Goal: Task Accomplishment & Management: Use online tool/utility

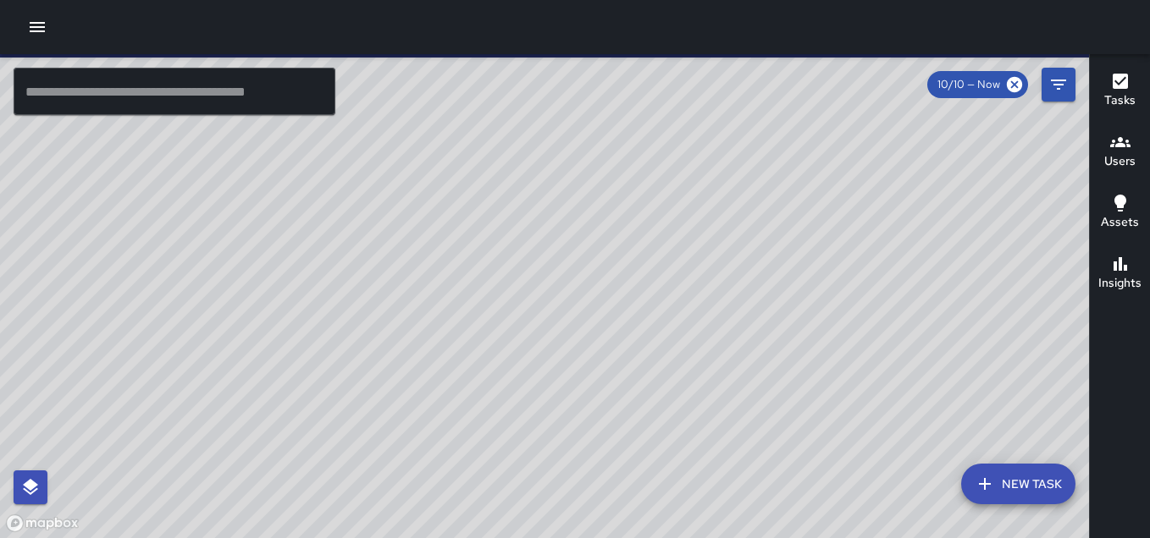
click at [716, 322] on div at bounding box center [544, 296] width 1089 height 484
click at [30, 482] on icon "button" at bounding box center [30, 487] width 15 height 16
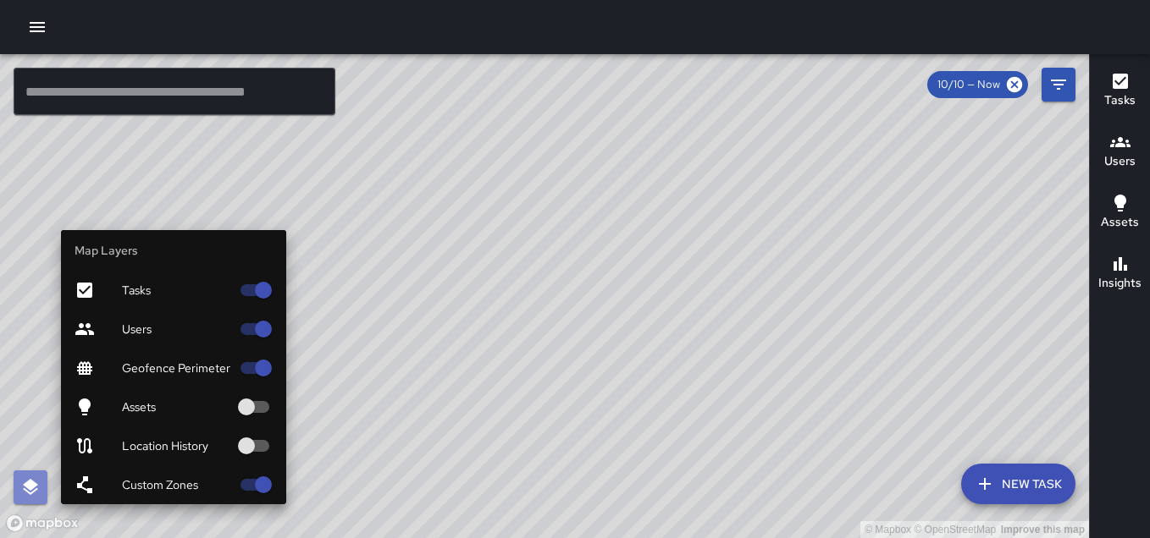
click at [30, 489] on icon "button" at bounding box center [30, 487] width 15 height 16
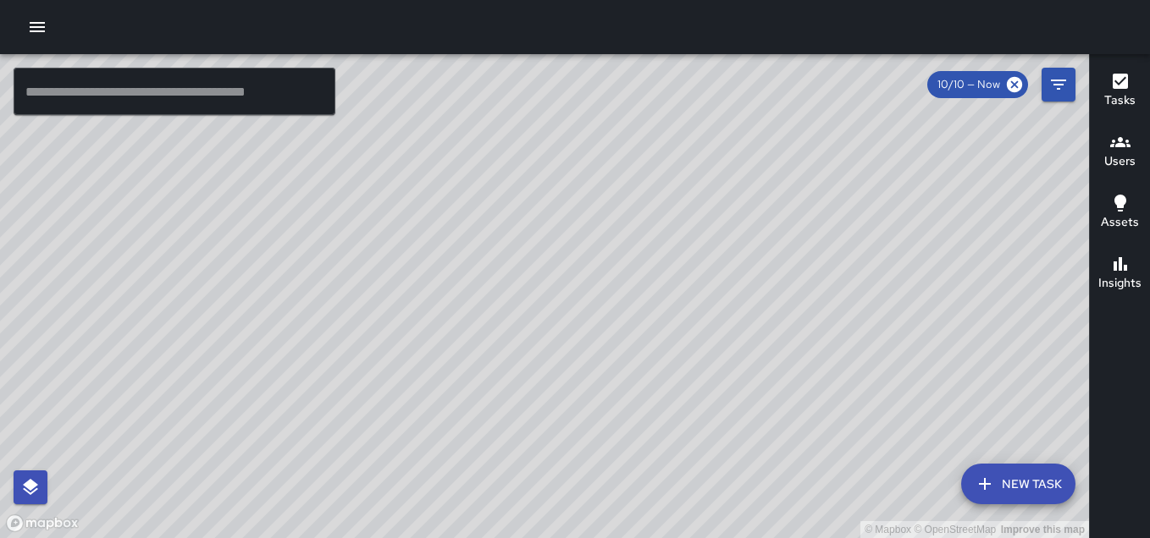
click at [991, 476] on icon "button" at bounding box center [984, 484] width 20 height 20
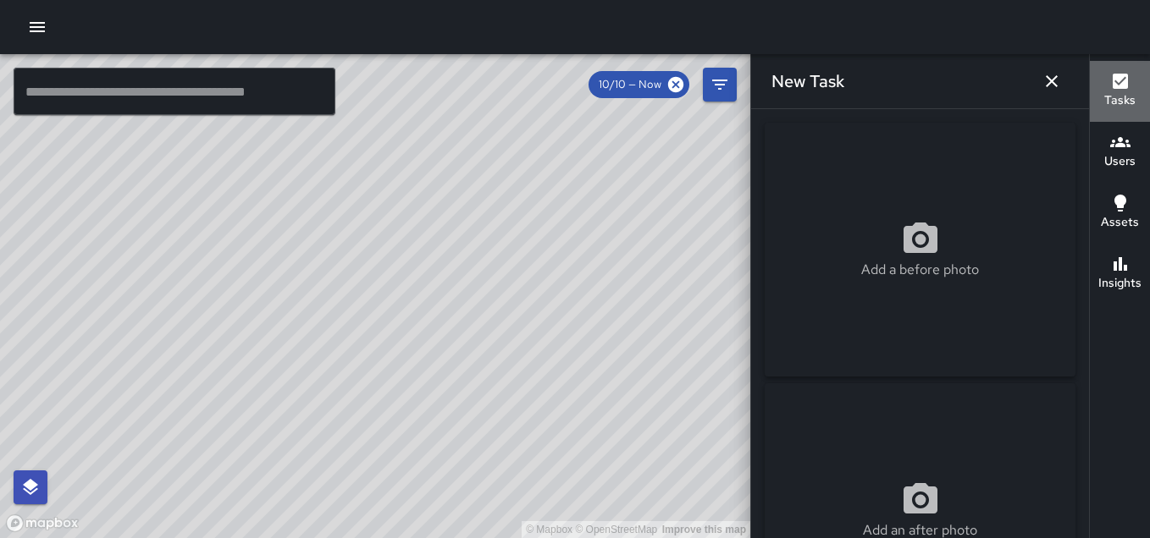
click at [1113, 80] on icon "button" at bounding box center [1119, 81] width 15 height 15
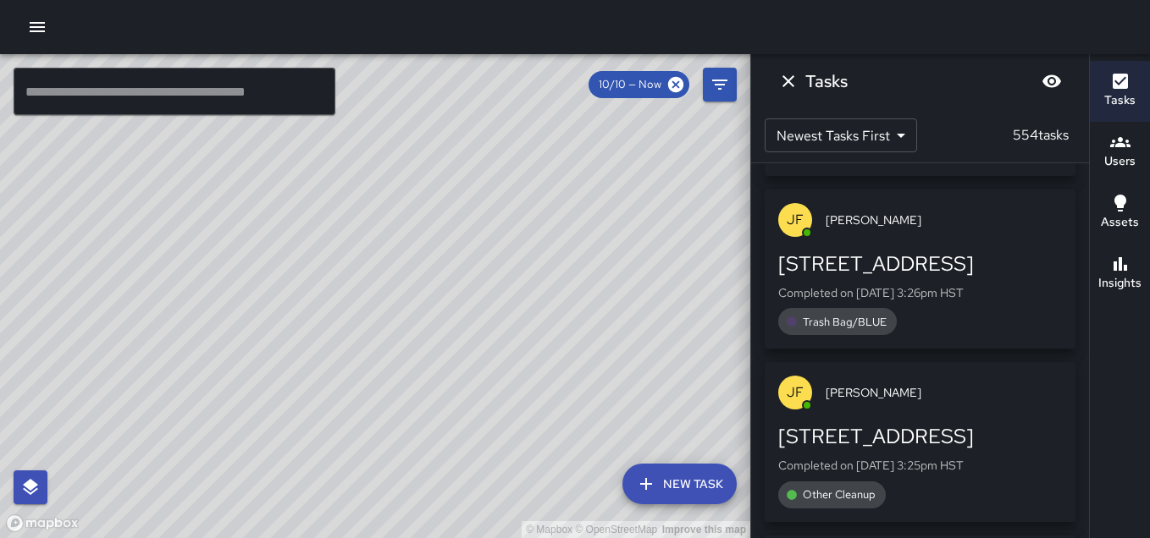
scroll to position [10669, 0]
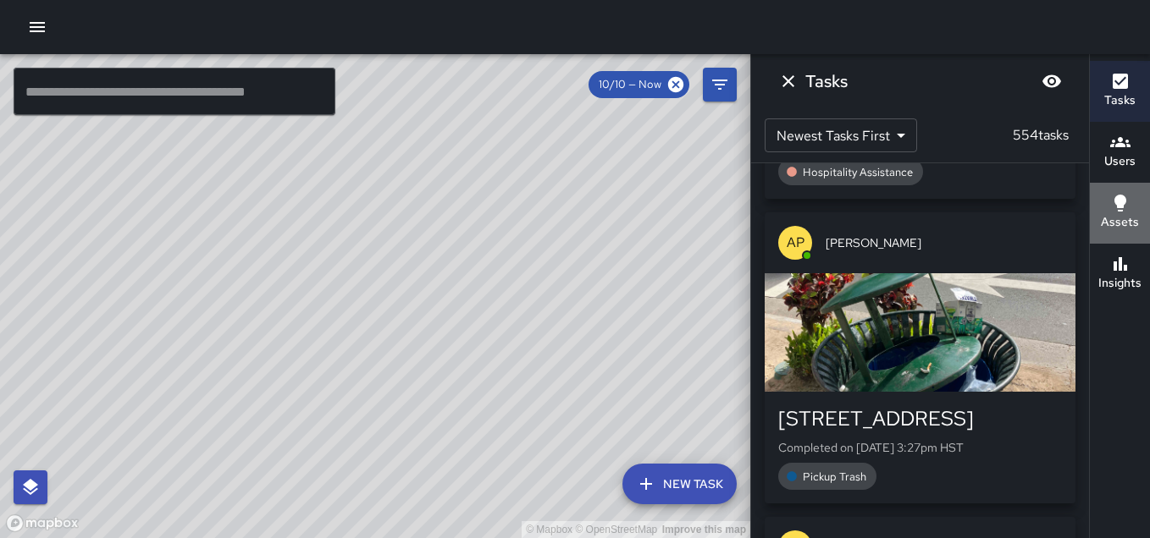
click at [1113, 206] on icon "button" at bounding box center [1120, 203] width 20 height 20
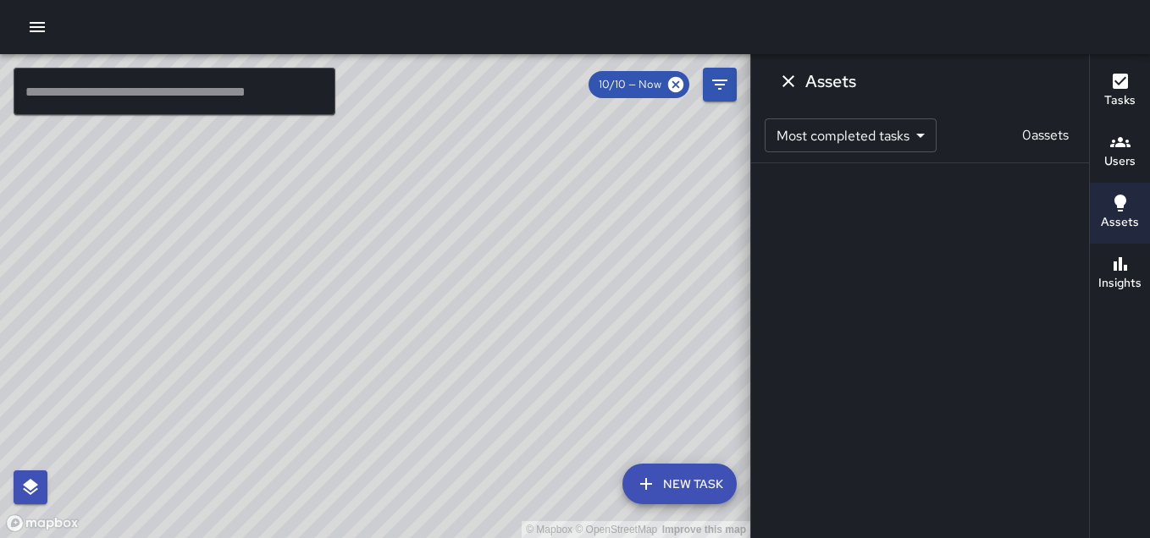
click at [1113, 206] on icon "button" at bounding box center [1120, 203] width 20 height 20
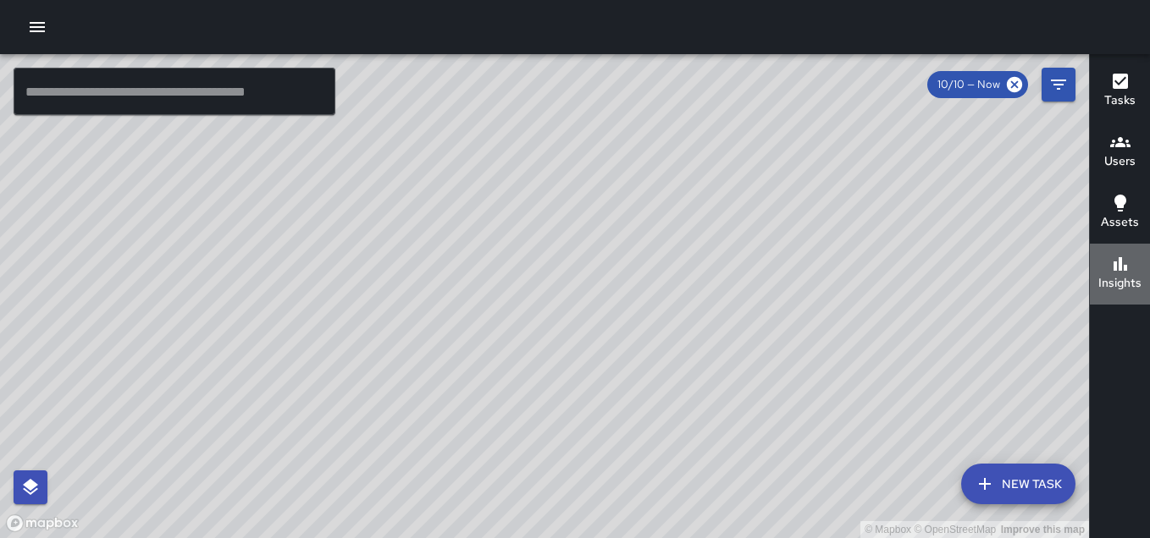
click at [1118, 267] on icon "button" at bounding box center [1120, 264] width 14 height 14
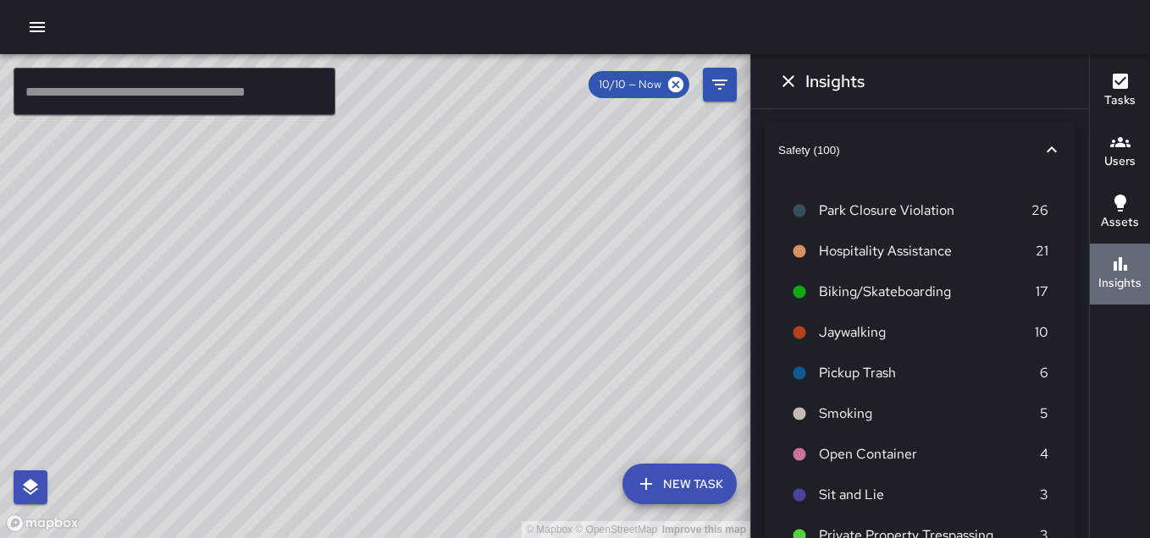
click at [1118, 267] on icon "button" at bounding box center [1120, 264] width 14 height 14
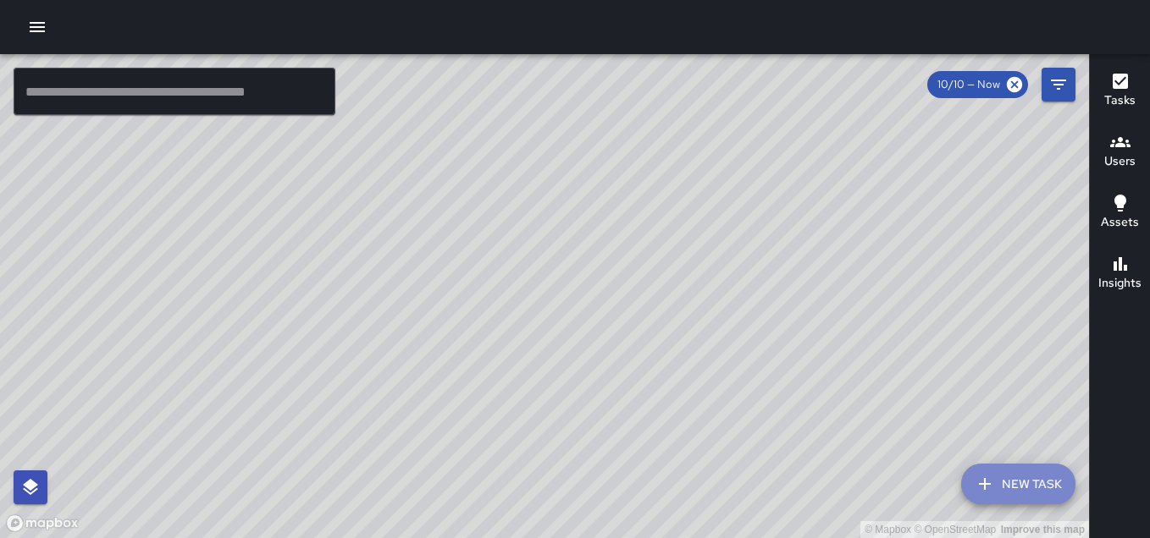
click at [997, 485] on button "New Task" at bounding box center [1018, 484] width 114 height 41
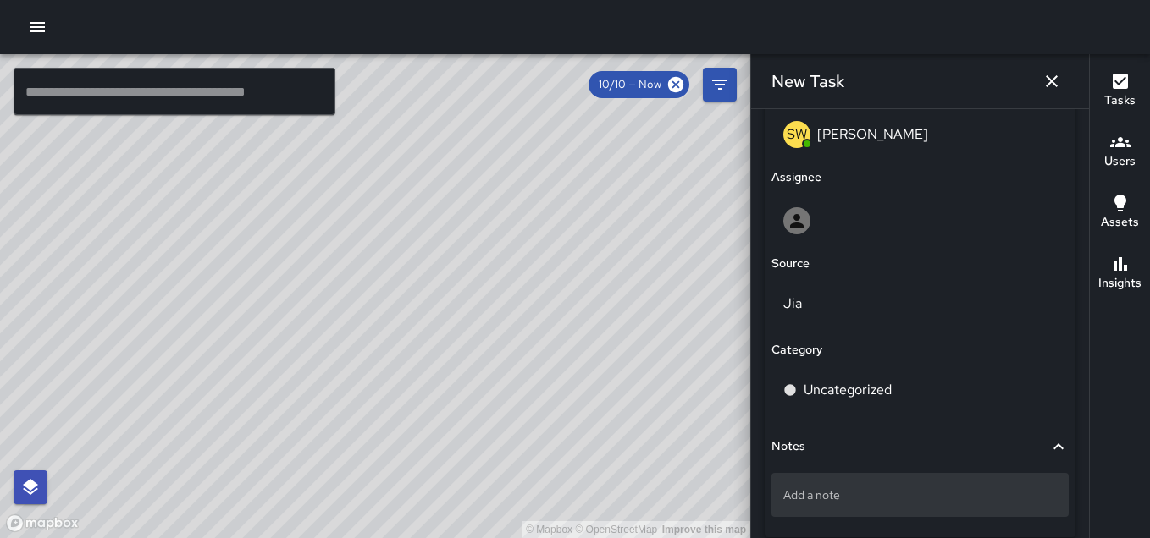
scroll to position [933, 0]
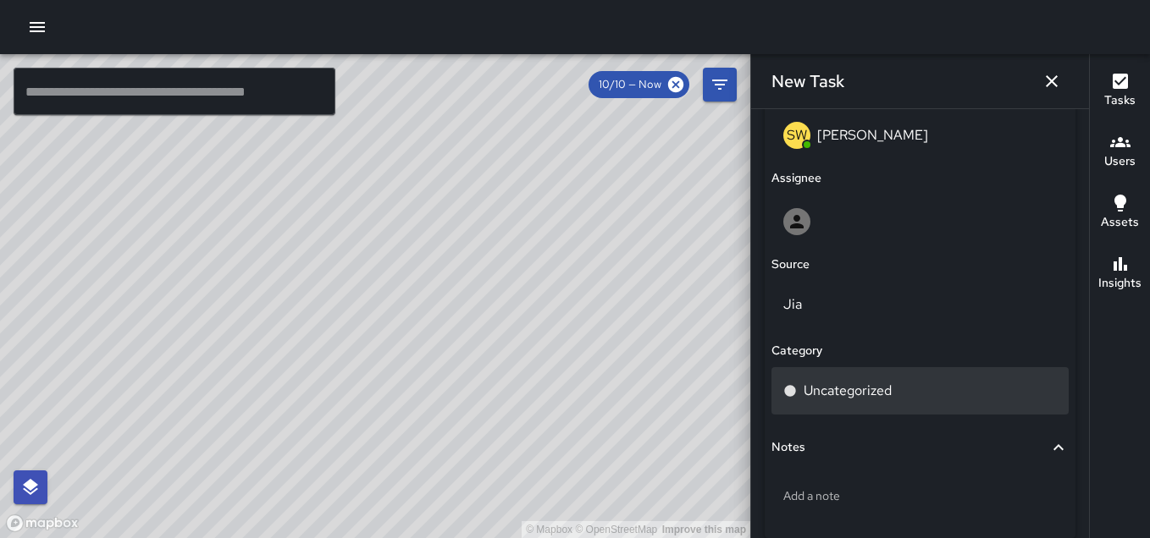
click at [844, 383] on p "Uncategorized" at bounding box center [847, 391] width 88 height 20
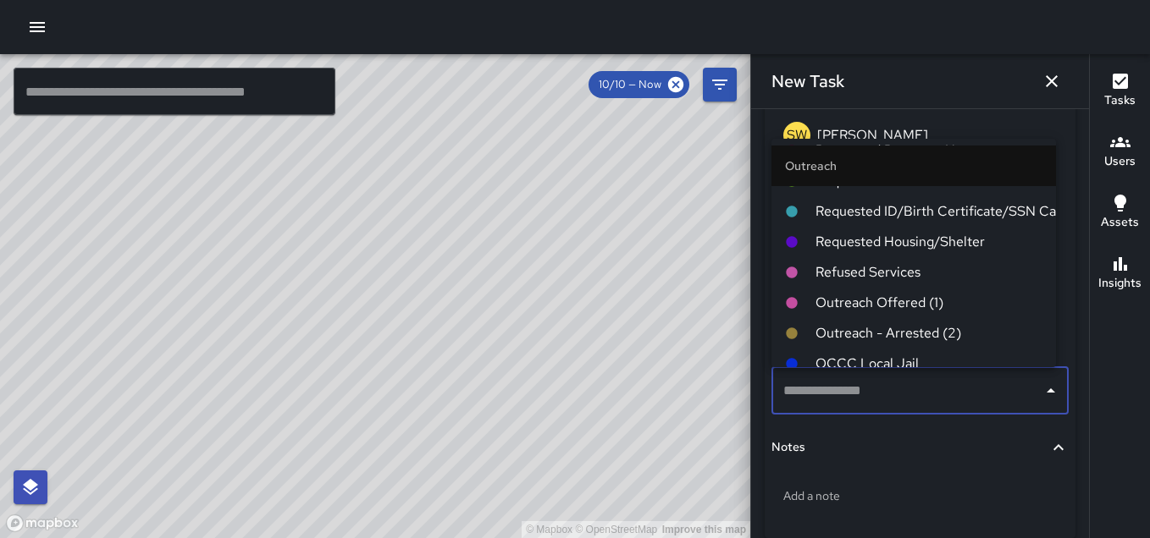
scroll to position [2509, 0]
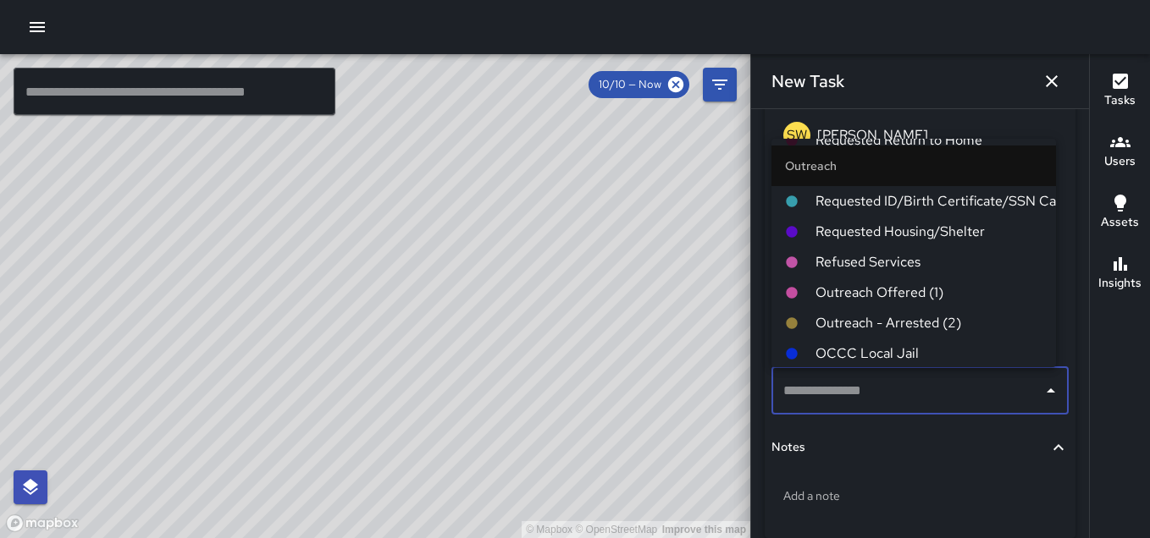
click at [1023, 361] on span "OCCC Local Jail" at bounding box center [928, 354] width 227 height 20
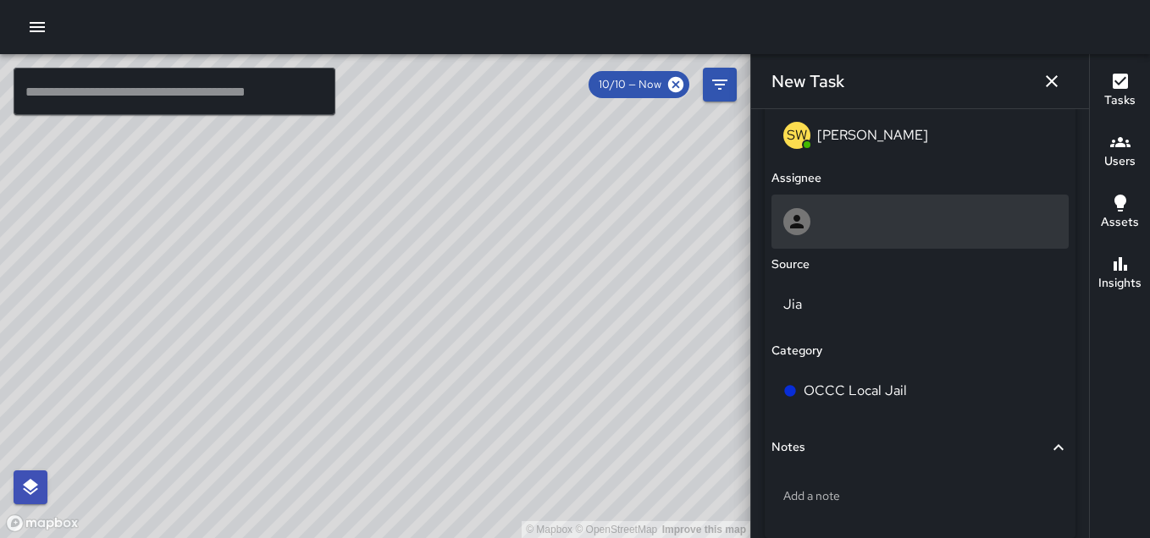
click at [804, 217] on icon at bounding box center [796, 222] width 20 height 20
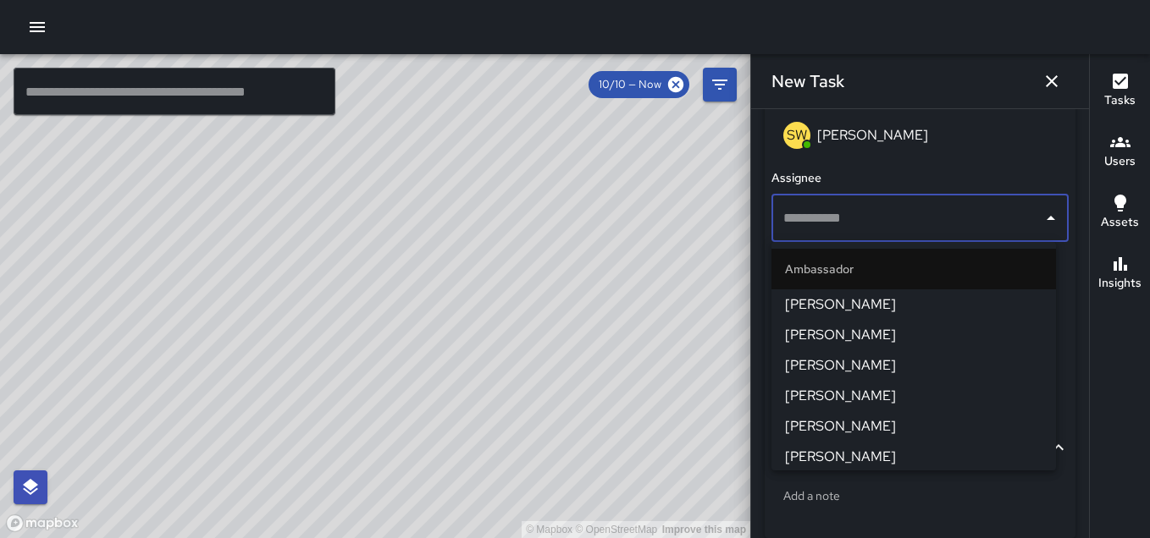
click at [804, 217] on input "text" at bounding box center [907, 218] width 257 height 32
type input "***"
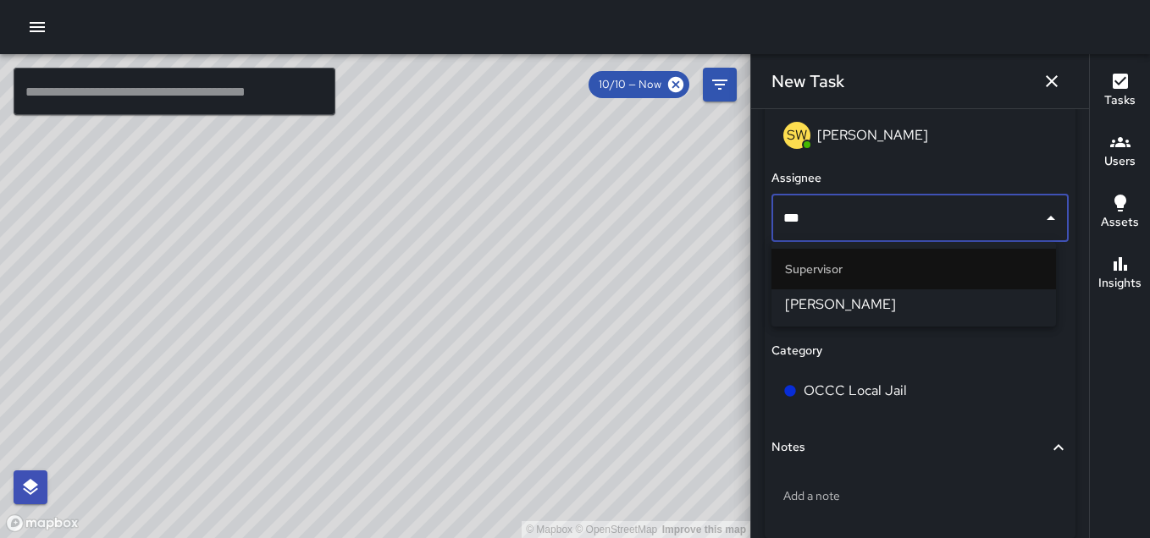
scroll to position [10842, 0]
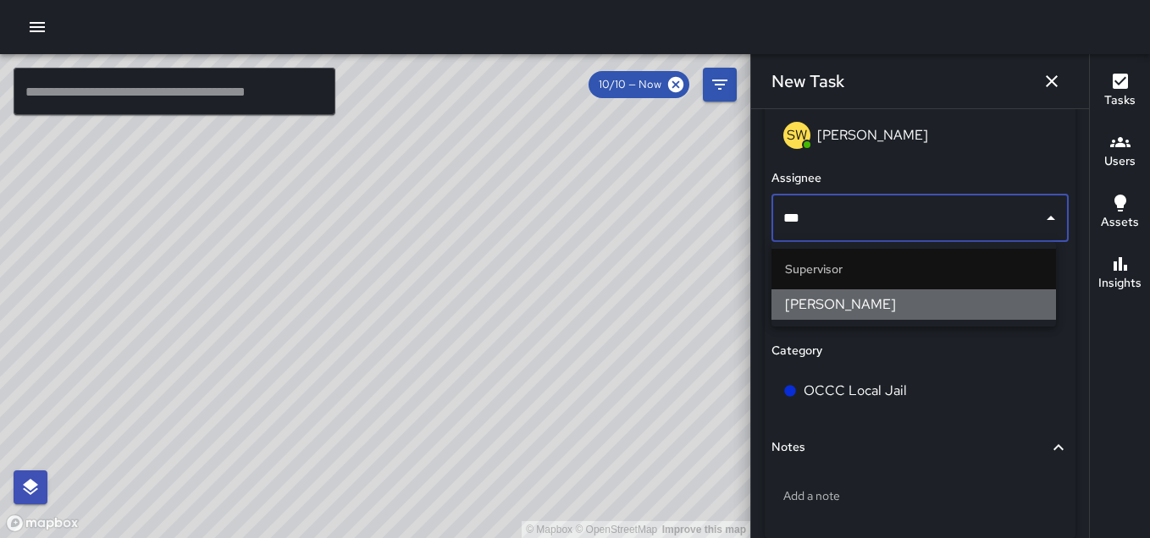
click at [945, 308] on span "[PERSON_NAME]" at bounding box center [913, 305] width 257 height 20
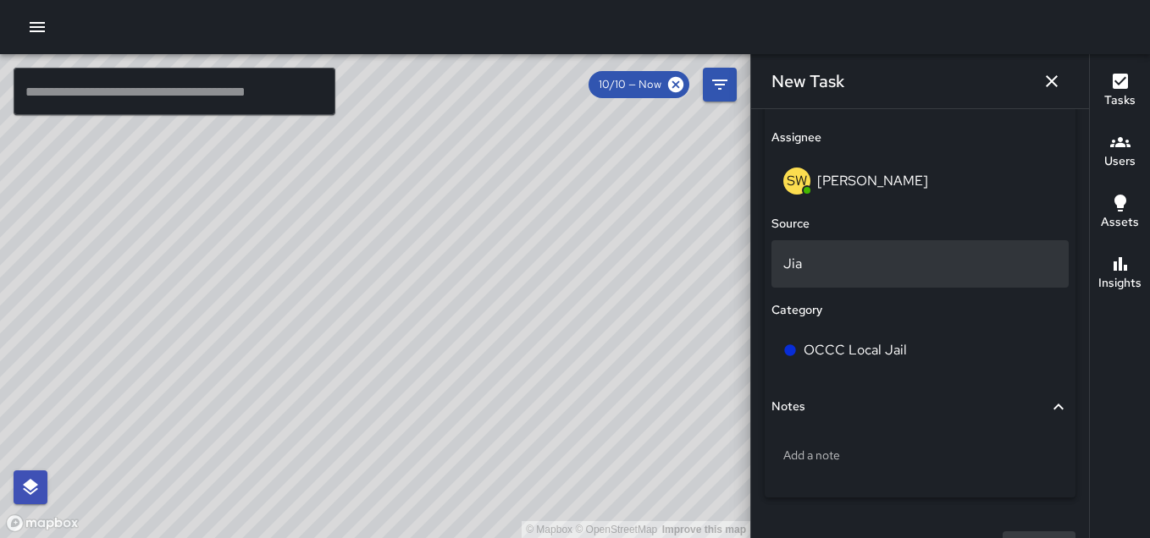
scroll to position [1097, 0]
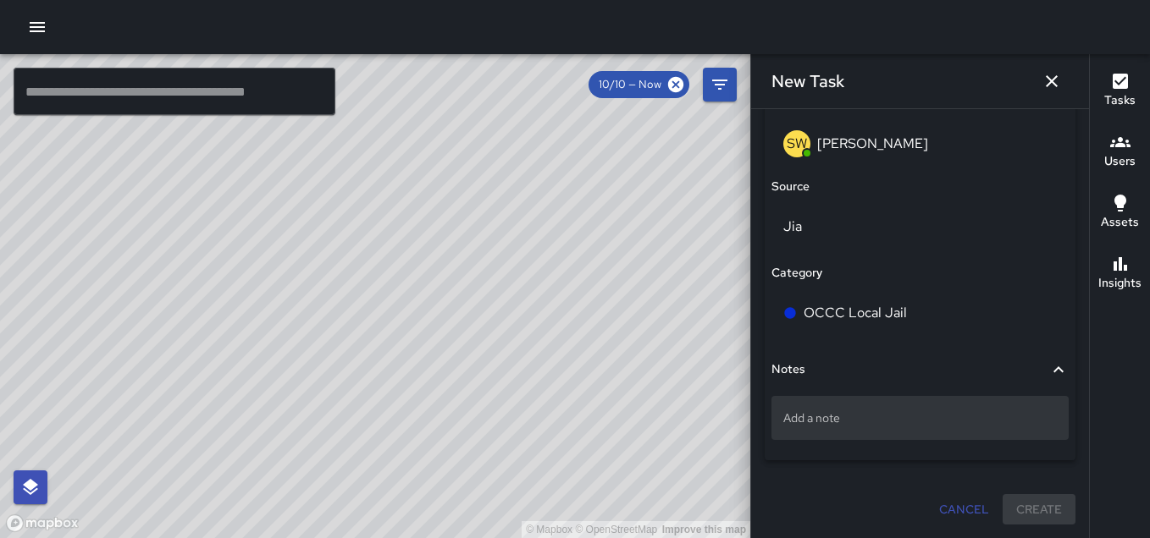
click at [866, 417] on p "Add a note" at bounding box center [919, 418] width 273 height 17
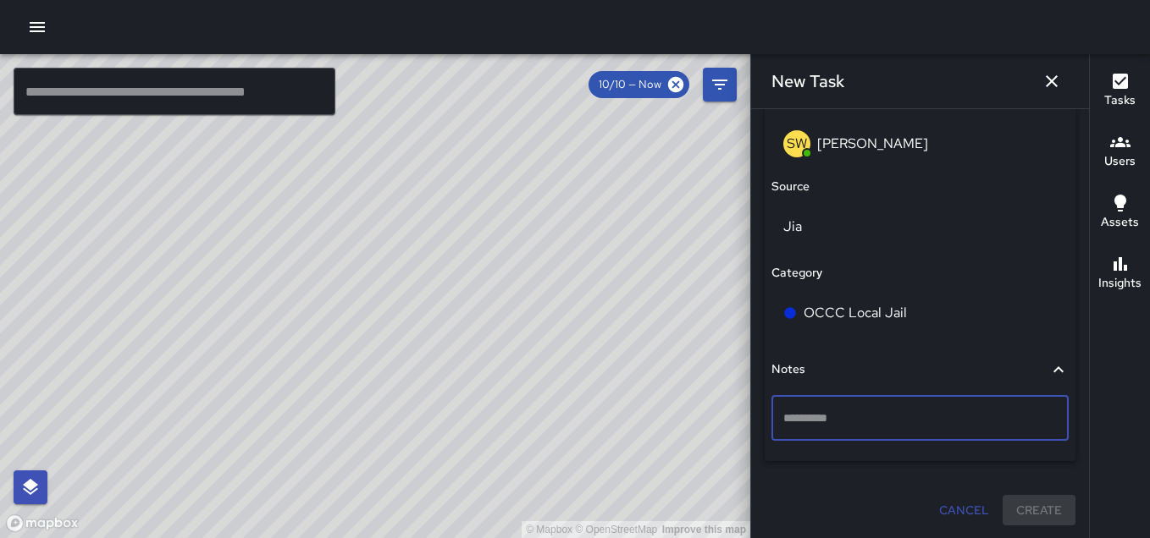
scroll to position [11188, 0]
type textarea "*******"
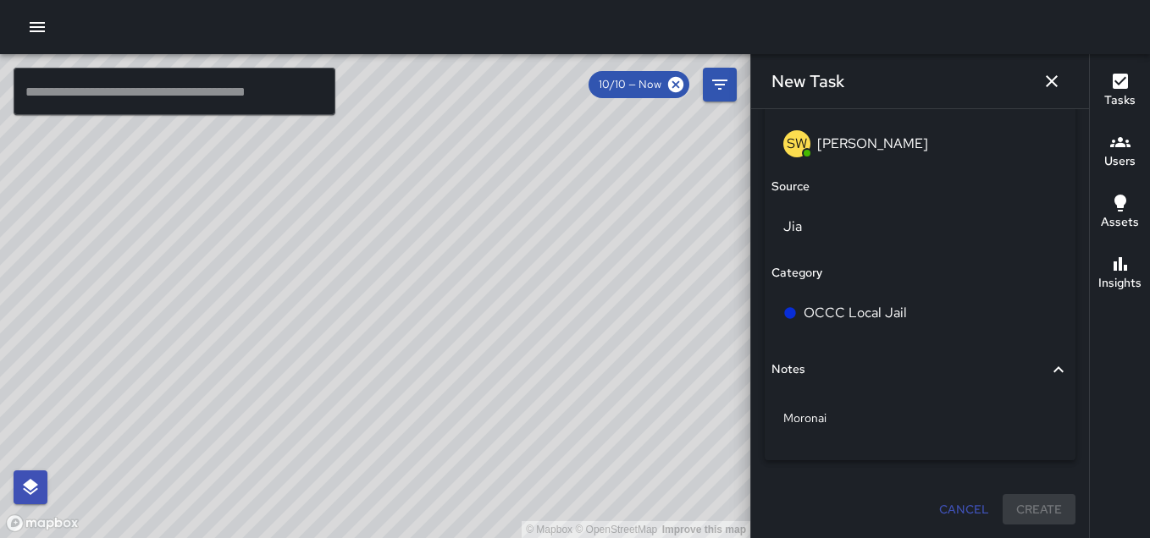
scroll to position [14266, 0]
